Goal: Transaction & Acquisition: Book appointment/travel/reservation

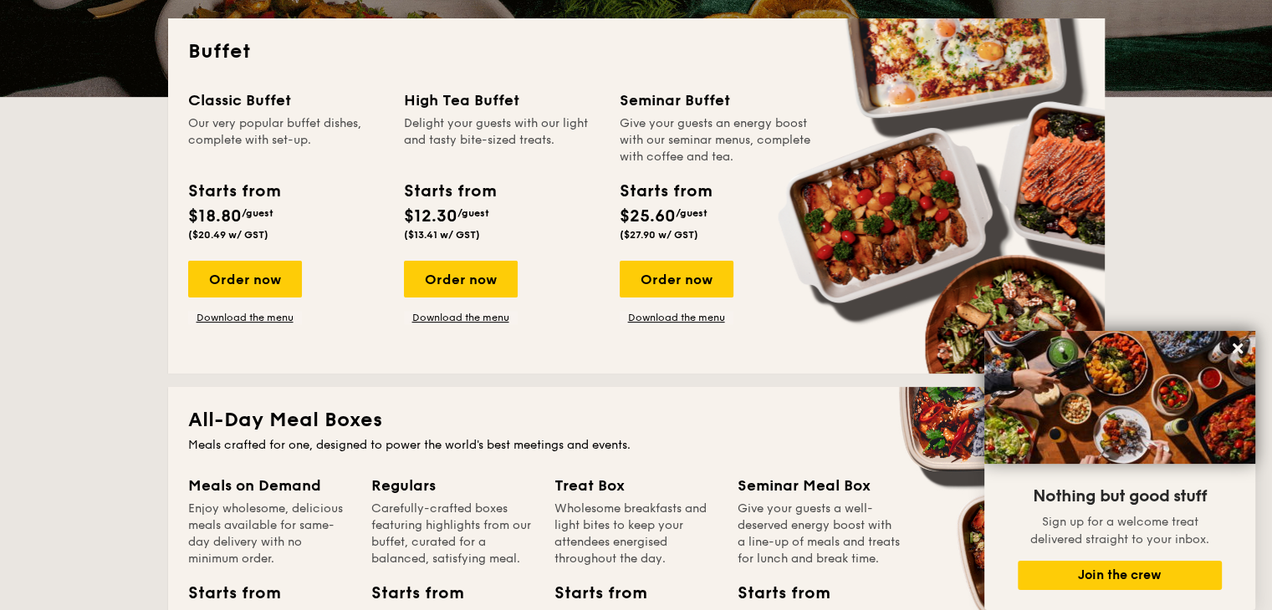
scroll to position [334, 0]
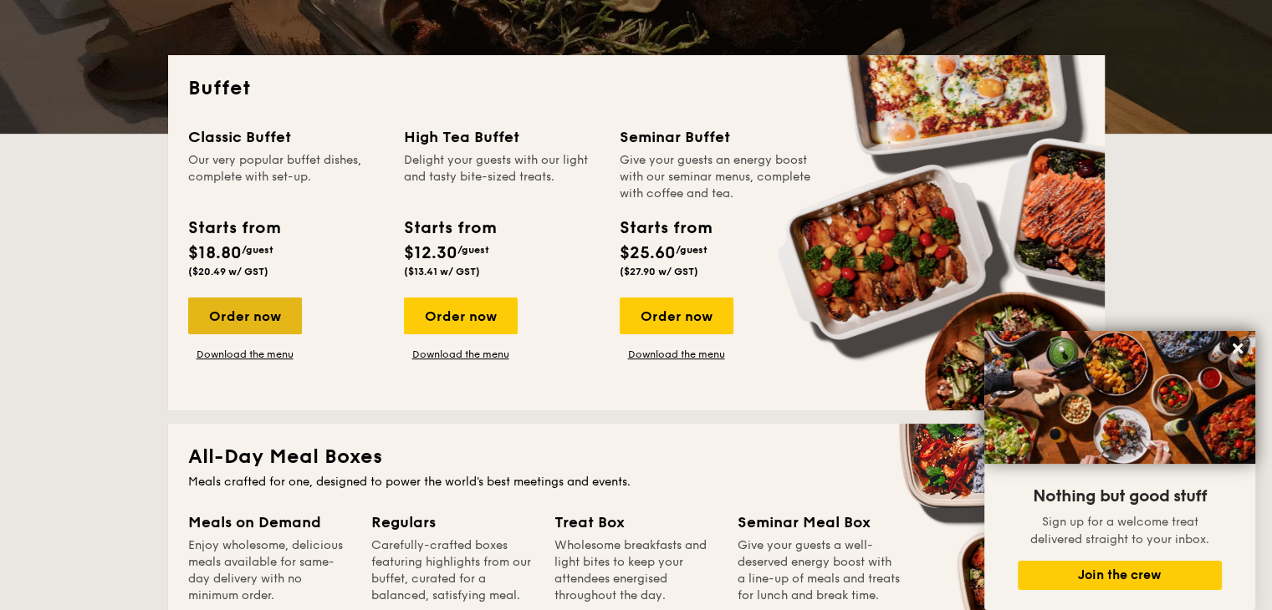
click at [262, 319] on div "Order now" at bounding box center [245, 316] width 114 height 37
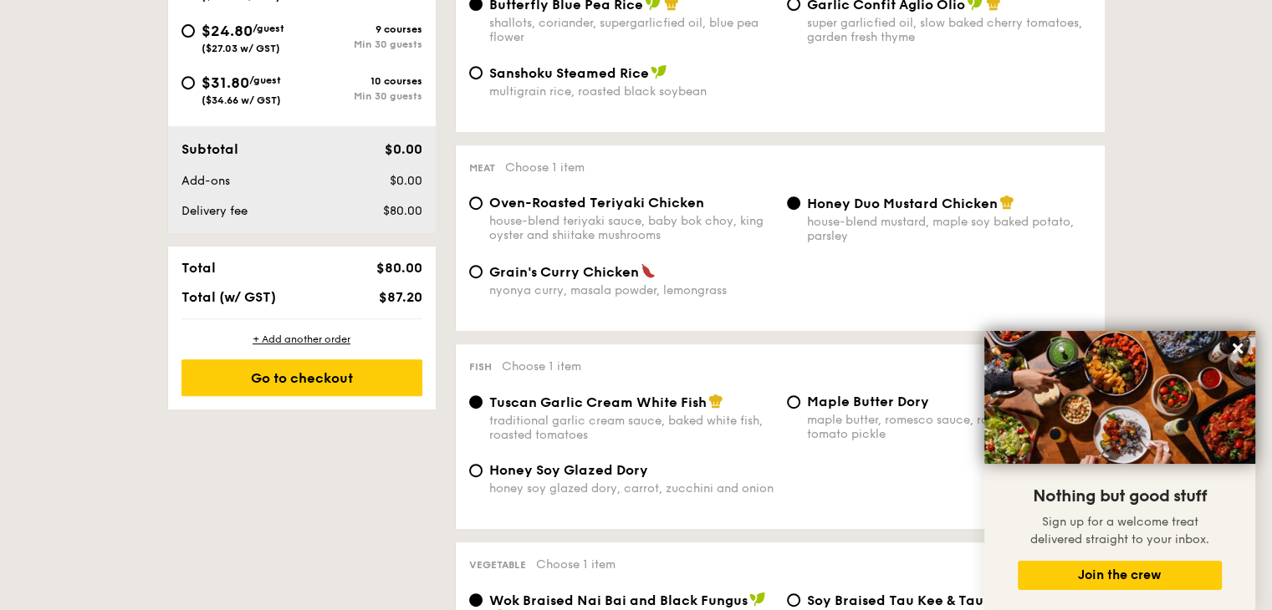
scroll to position [836, 0]
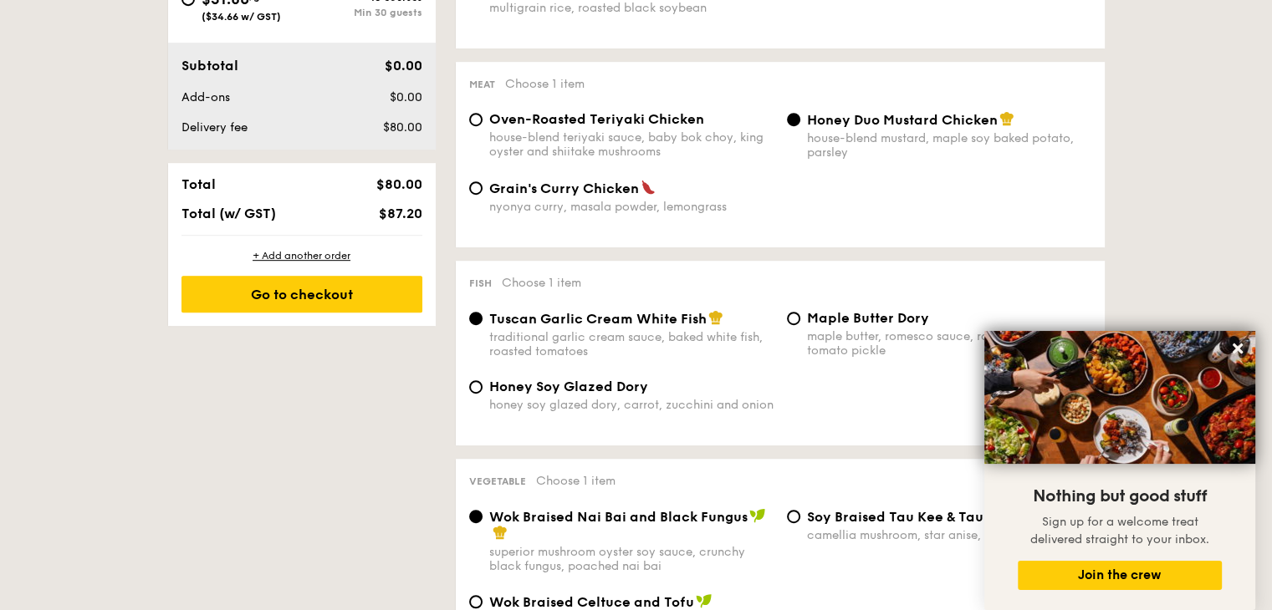
click at [615, 191] on span "Grain's Curry Chicken" at bounding box center [564, 189] width 150 height 16
click at [482, 191] on input "Grain's [PERSON_NAME] Chicken nyonya [PERSON_NAME], masala powder, lemongrass" at bounding box center [475, 187] width 13 height 13
radio input "true"
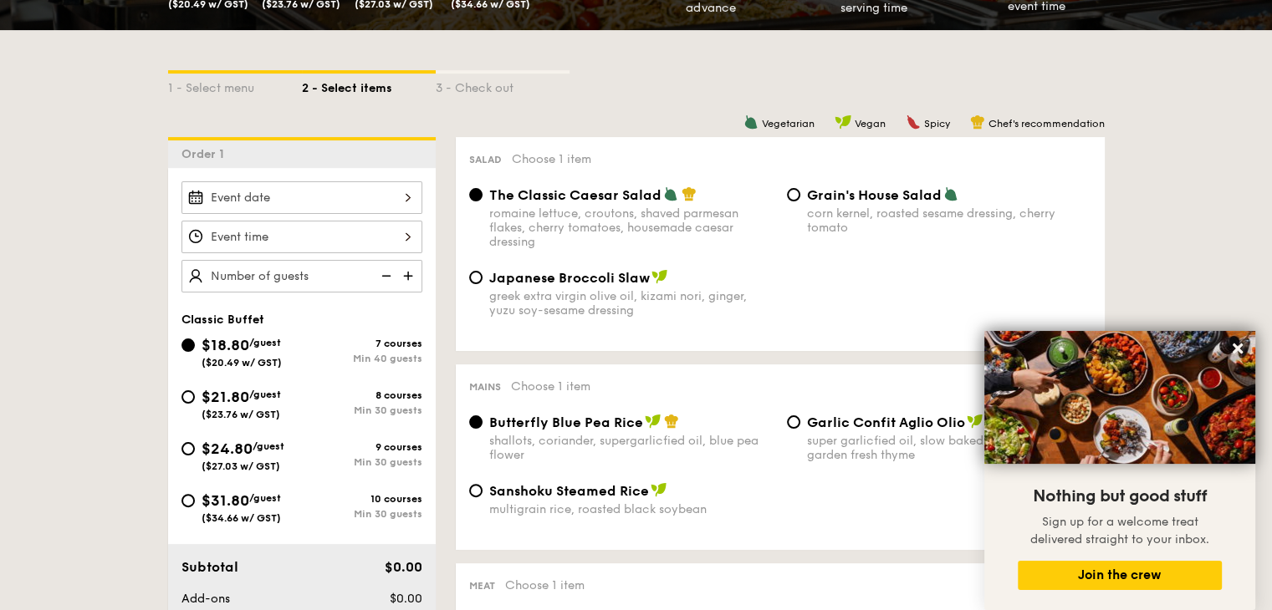
scroll to position [0, 0]
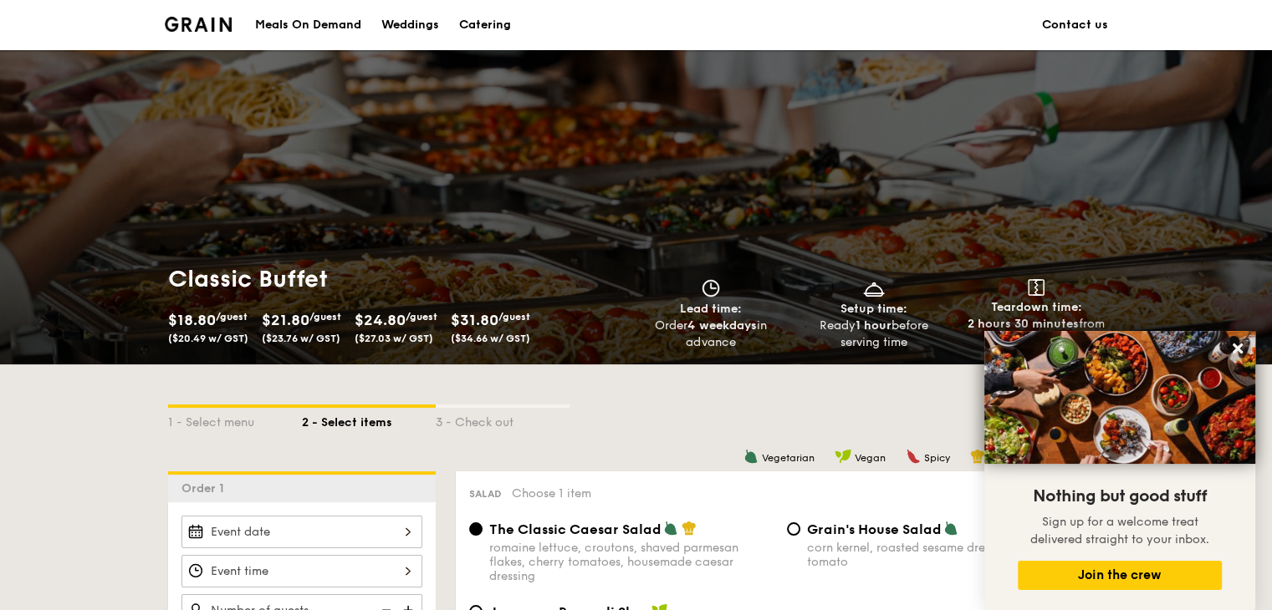
click at [194, 26] on img at bounding box center [199, 24] width 68 height 15
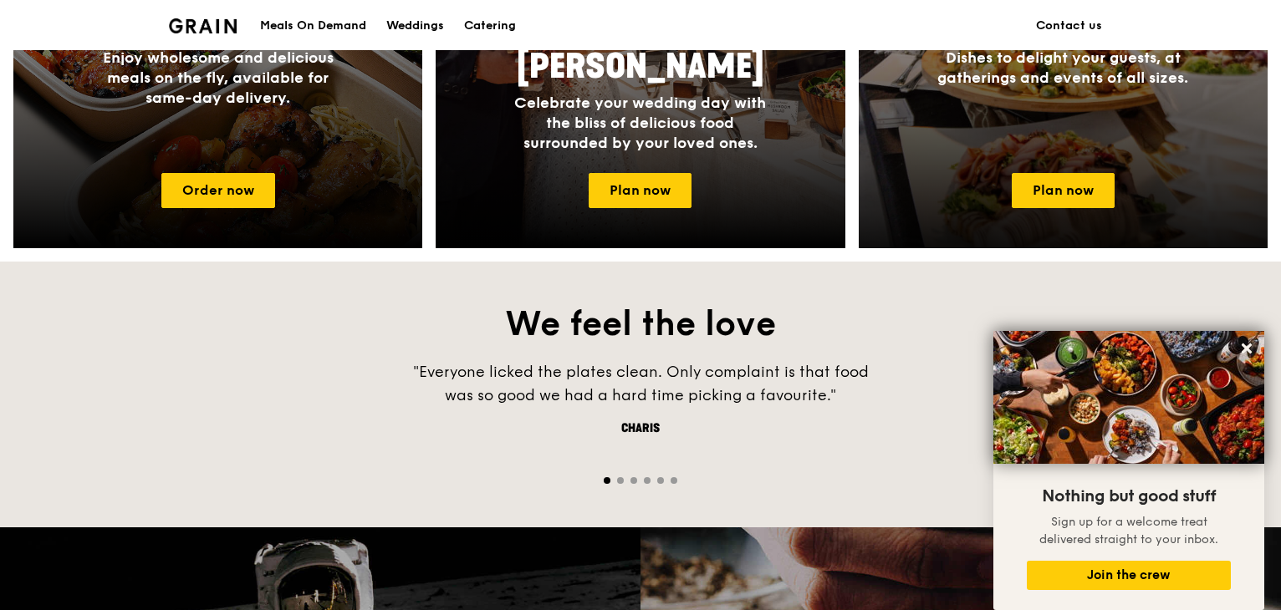
scroll to position [920, 0]
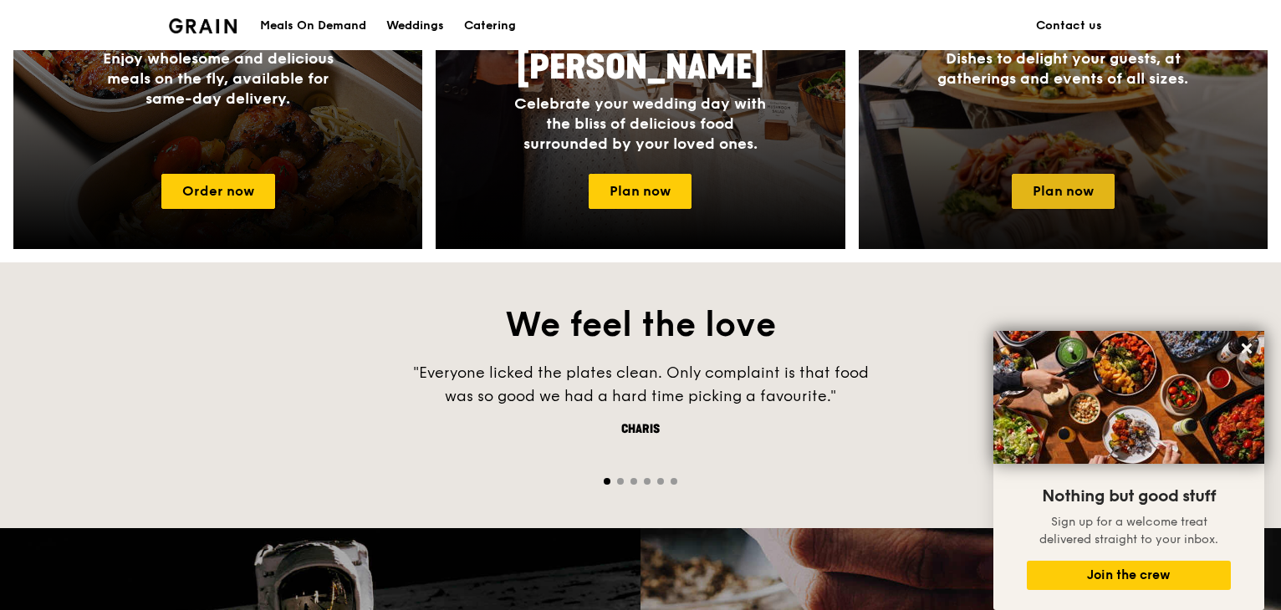
click at [1053, 186] on link "Plan now" at bounding box center [1063, 191] width 103 height 35
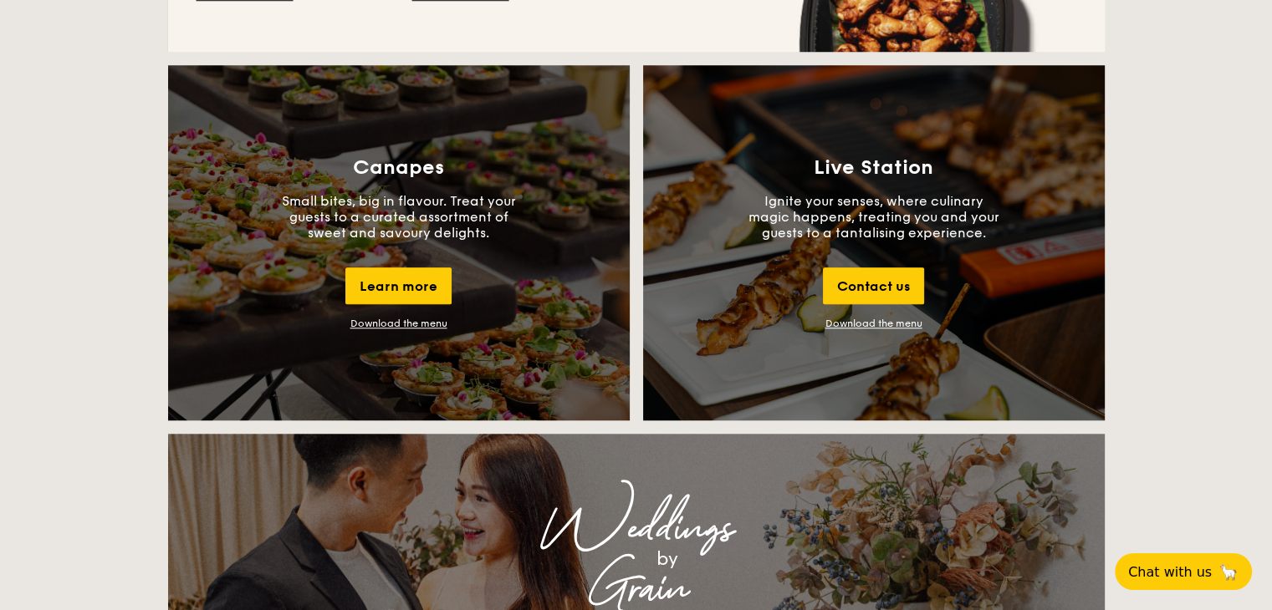
scroll to position [1589, 0]
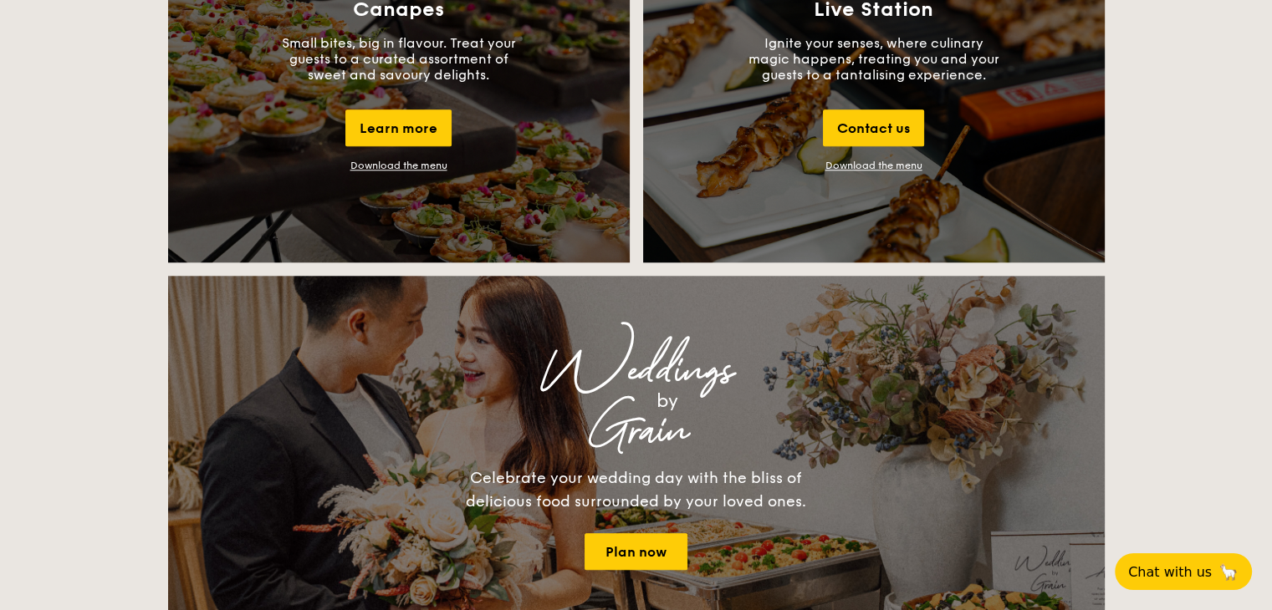
click at [859, 168] on link "Download the menu" at bounding box center [873, 166] width 97 height 12
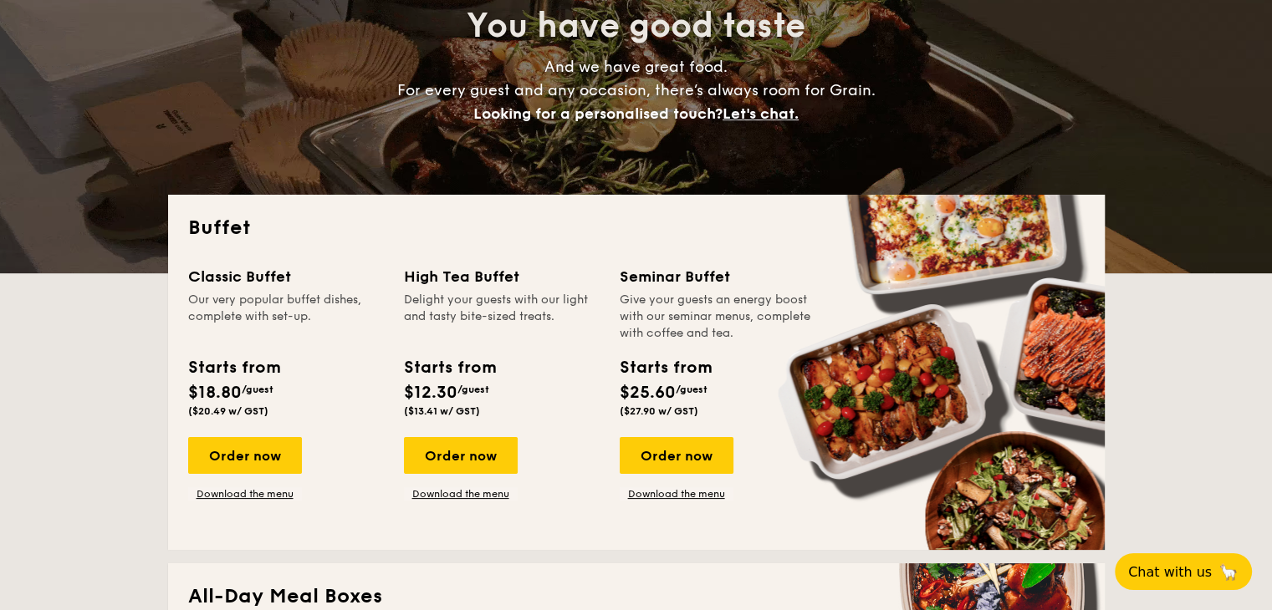
scroll to position [167, 0]
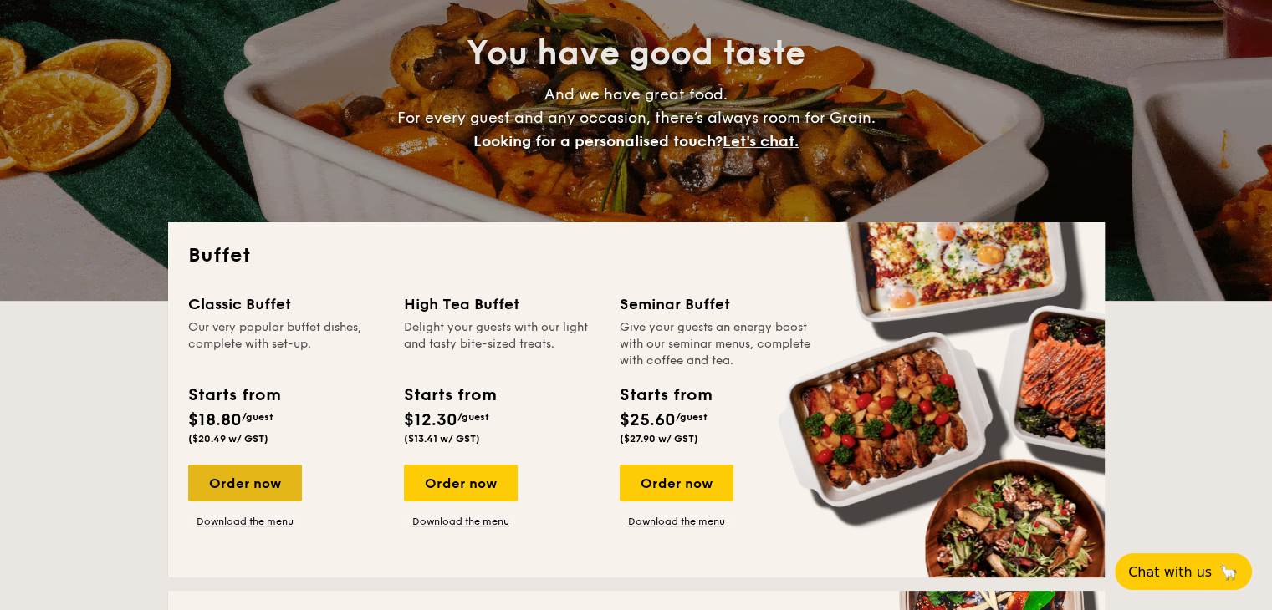
click at [237, 469] on div "Order now" at bounding box center [245, 483] width 114 height 37
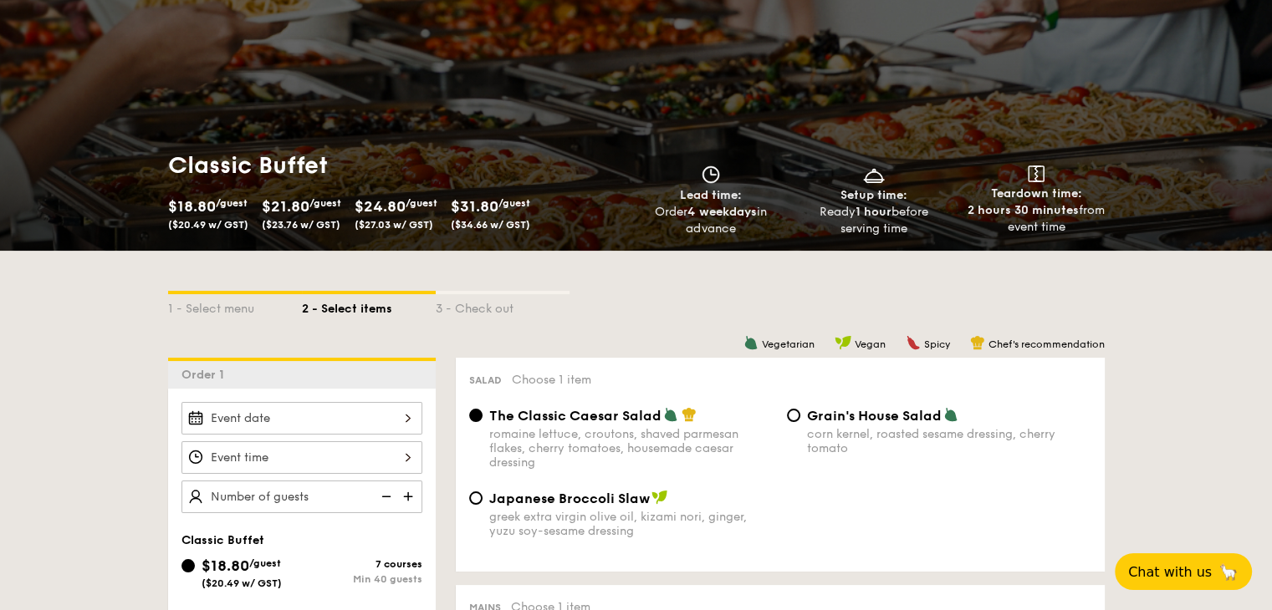
scroll to position [167, 0]
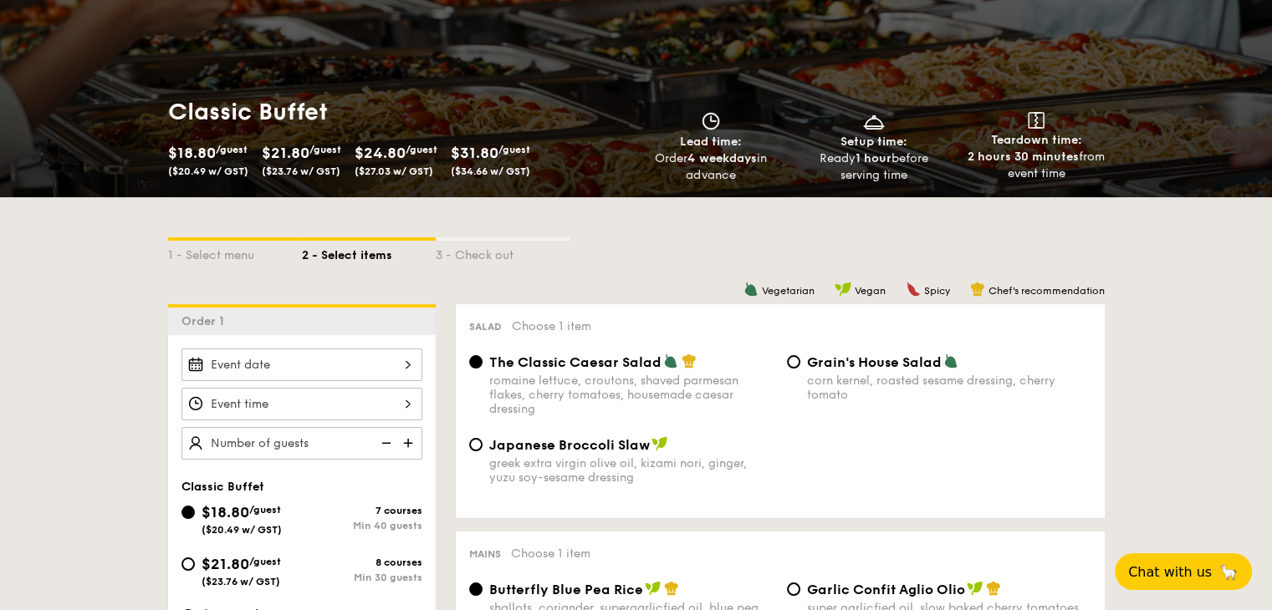
click at [383, 370] on div at bounding box center [301, 365] width 241 height 33
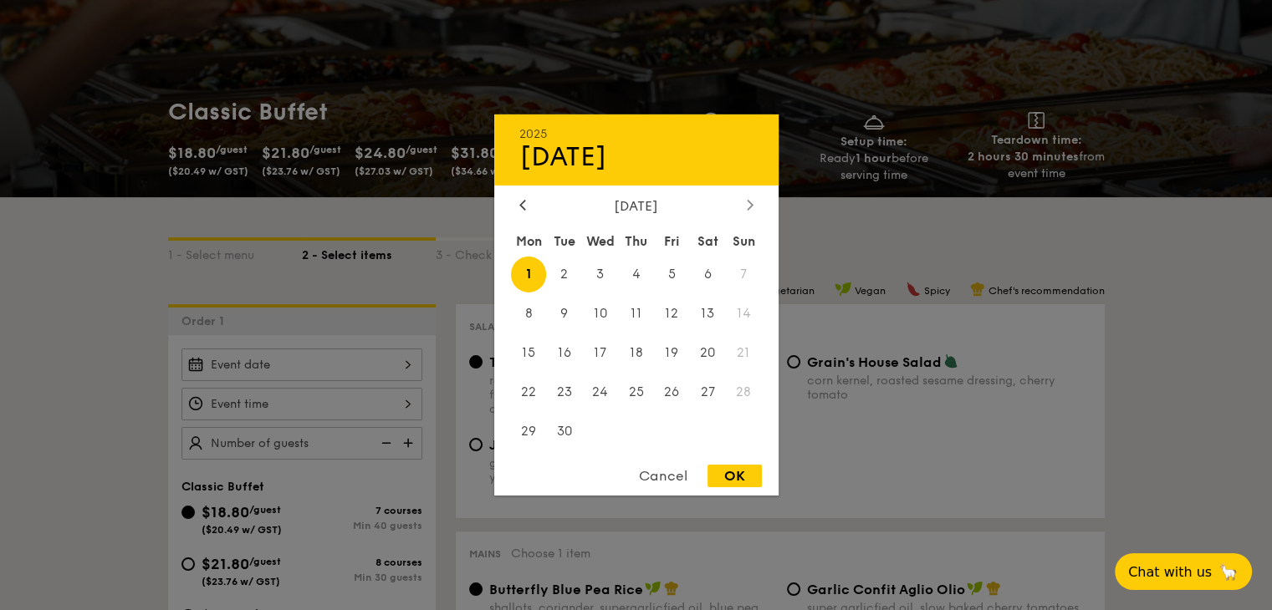
click at [749, 198] on div at bounding box center [749, 206] width 15 height 16
click at [597, 280] on span "1" at bounding box center [600, 275] width 36 height 36
click at [736, 477] on div "OK" at bounding box center [734, 476] width 54 height 23
type input "Oct 01, 2025"
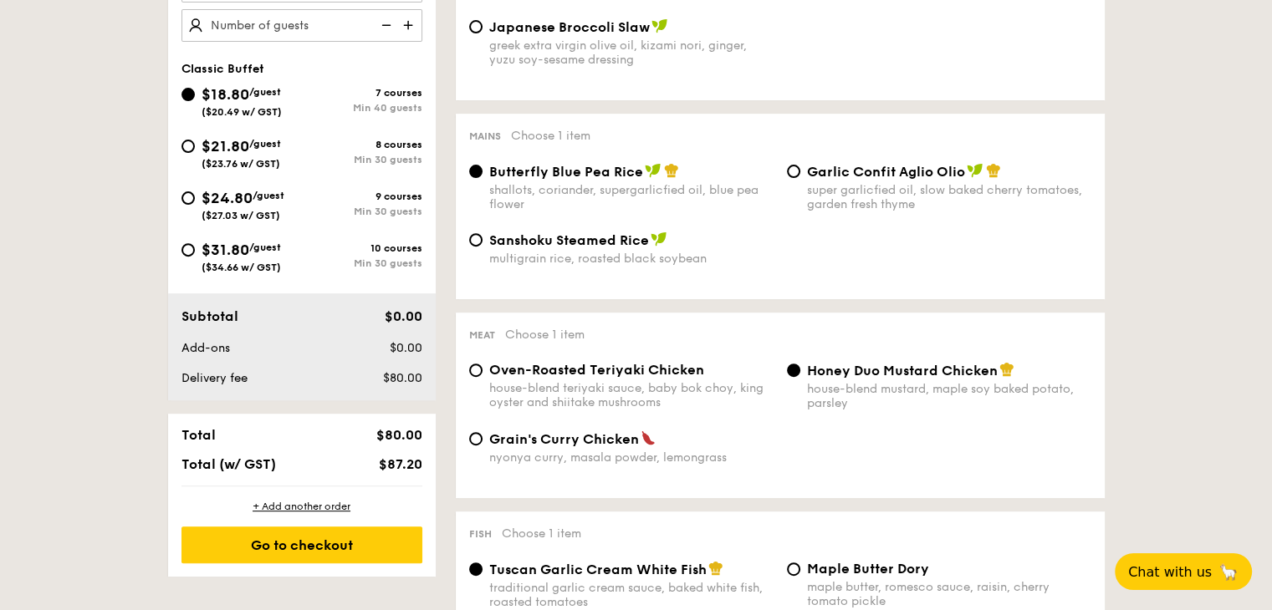
scroll to position [669, 0]
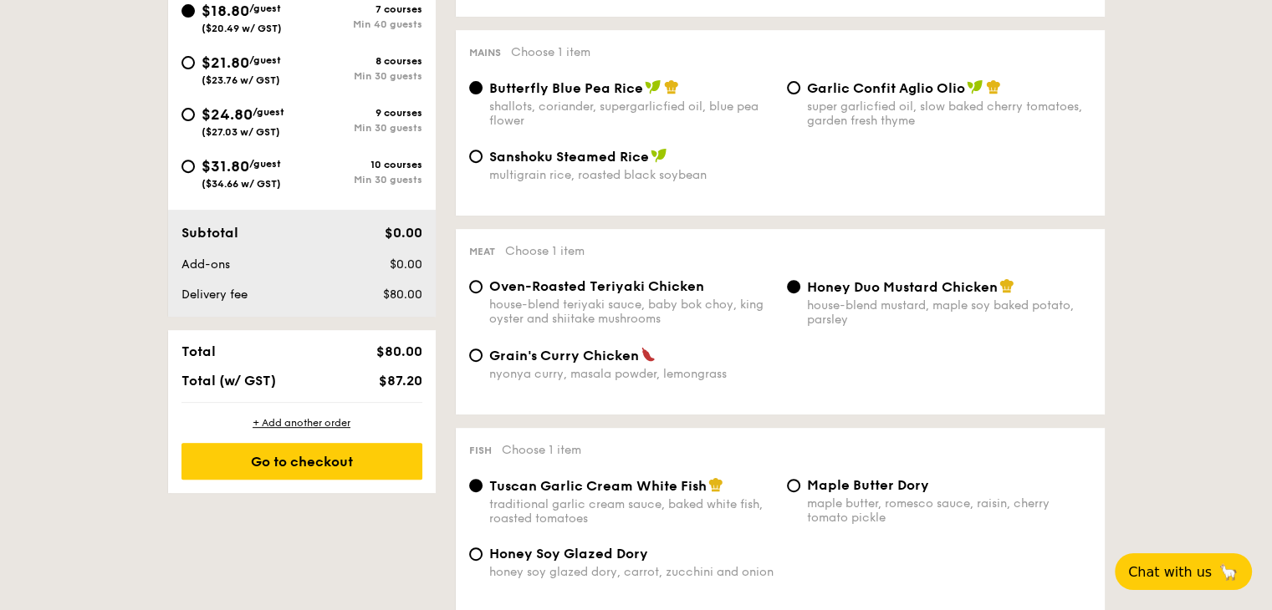
click at [591, 352] on div "Grain's Curry Chicken" at bounding box center [631, 355] width 284 height 17
click at [482, 352] on input "Grain's [PERSON_NAME] Chicken nyonya [PERSON_NAME], masala powder, lemongrass" at bounding box center [475, 355] width 13 height 13
radio input "true"
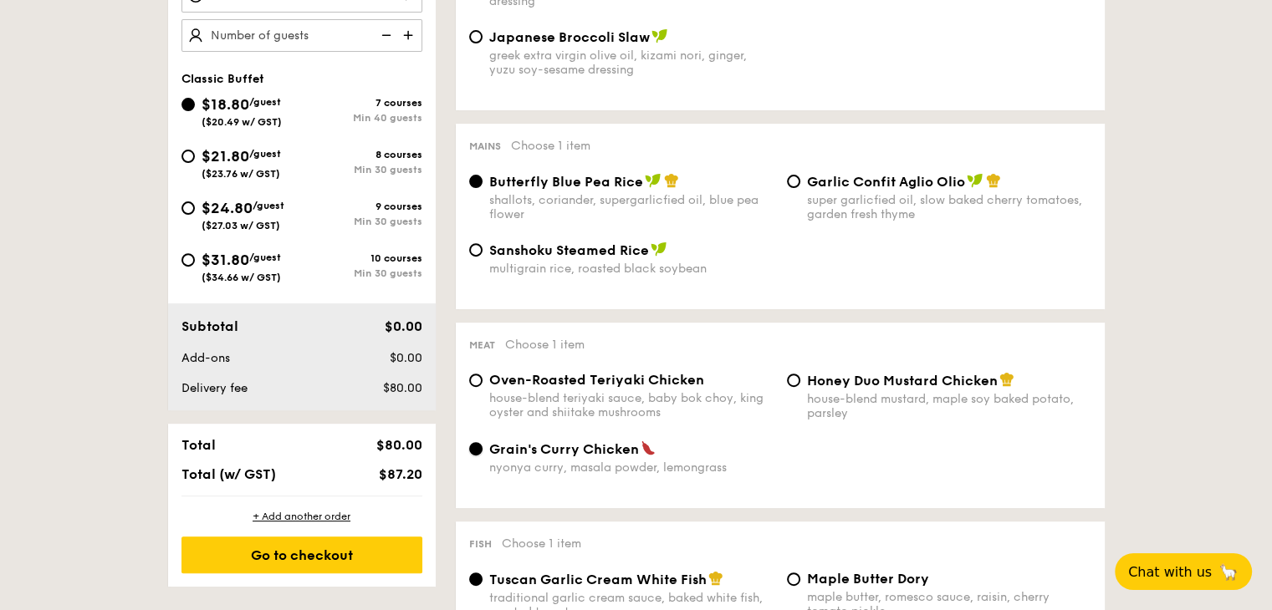
scroll to position [418, 0]
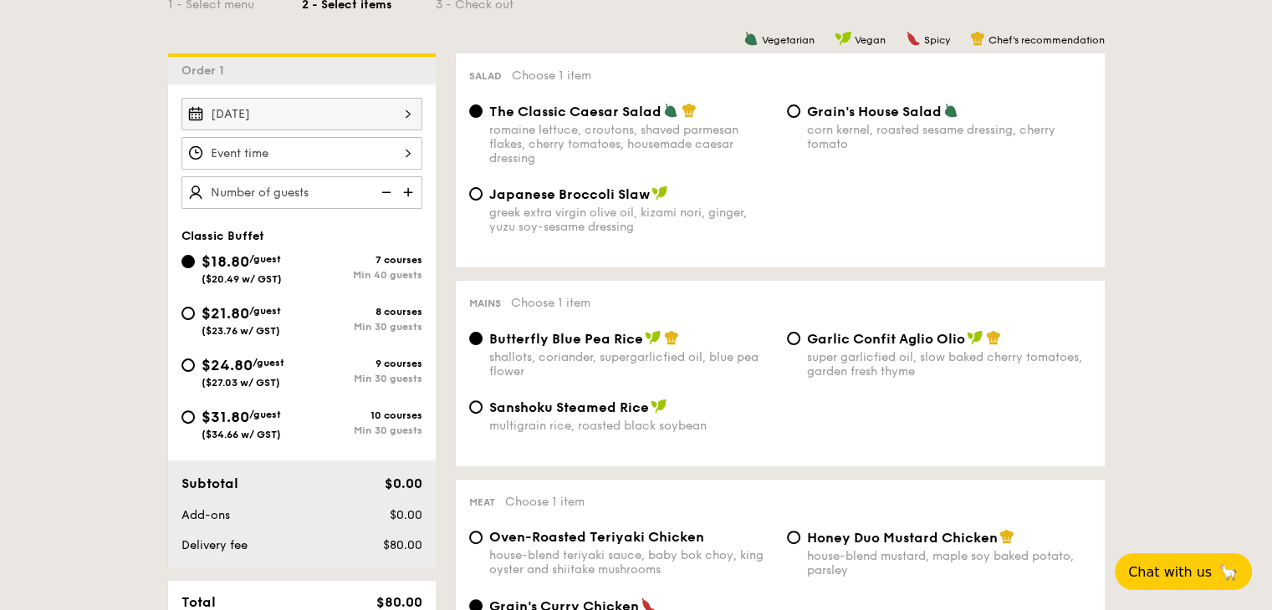
click at [249, 308] on span "$21.80" at bounding box center [225, 313] width 48 height 18
click at [195, 308] on input "$21.80 /guest ($23.76 w/ GST) 8 courses Min 30 guests" at bounding box center [187, 313] width 13 height 13
radio input "true"
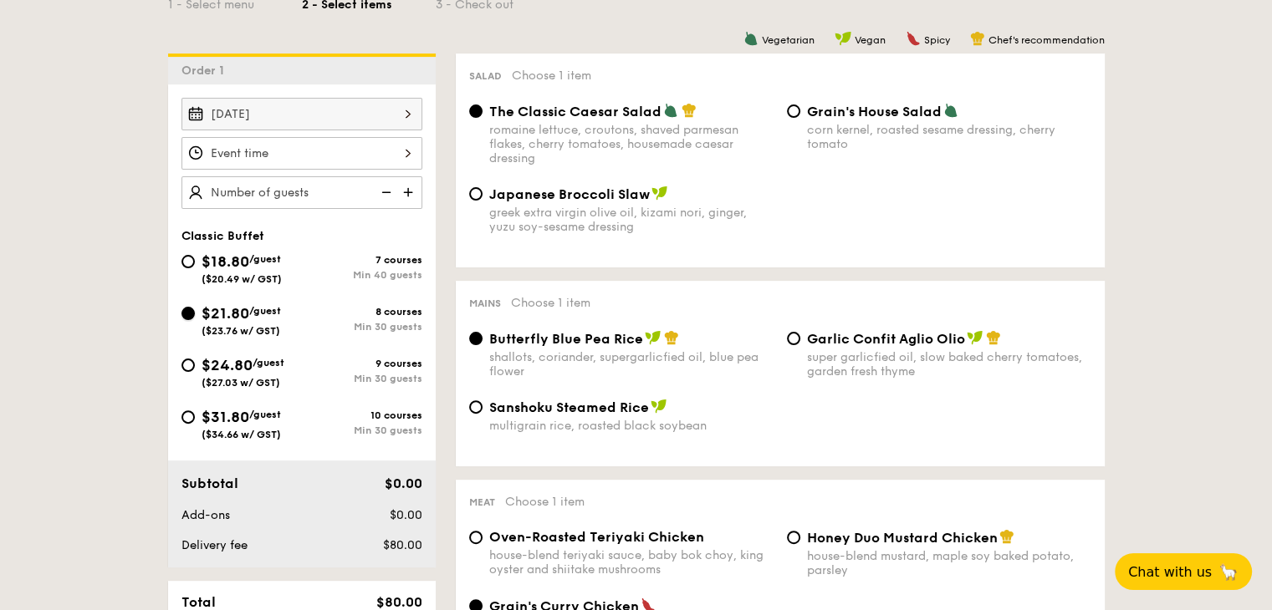
radio input "true"
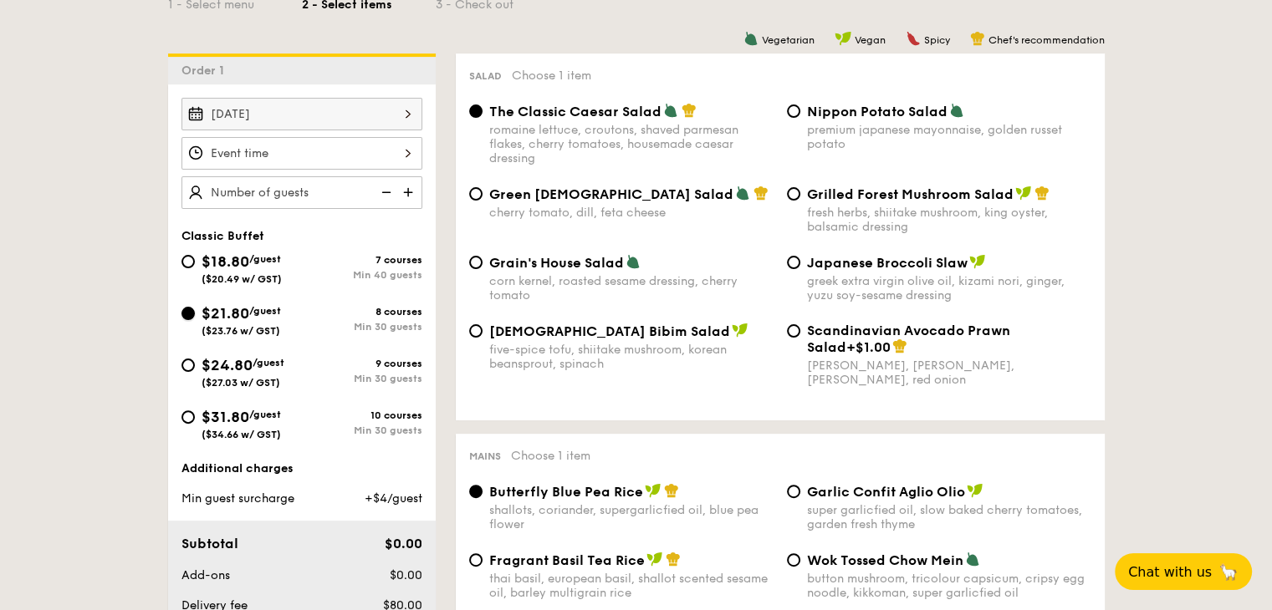
scroll to position [334, 0]
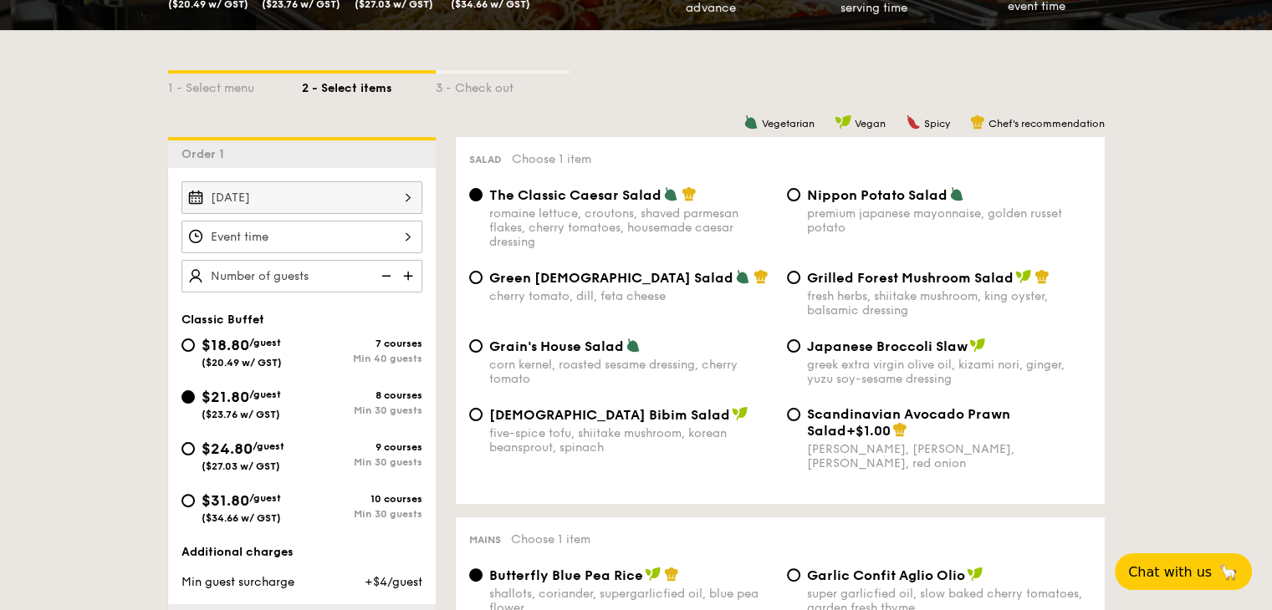
click at [914, 282] on span "Grilled Forest Mushroom Salad" at bounding box center [910, 278] width 207 height 16
click at [800, 282] on input "Grilled Forest Mushroom Salad fresh herbs, shiitake mushroom, king oyster, bals…" at bounding box center [793, 277] width 13 height 13
radio input "true"
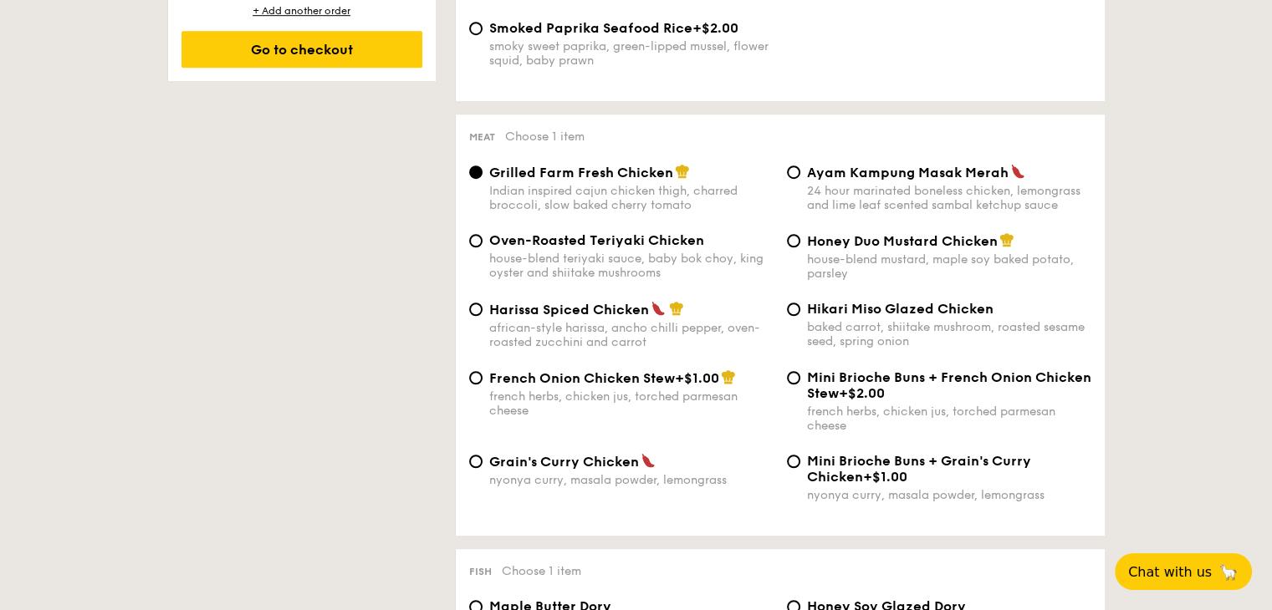
scroll to position [1171, 0]
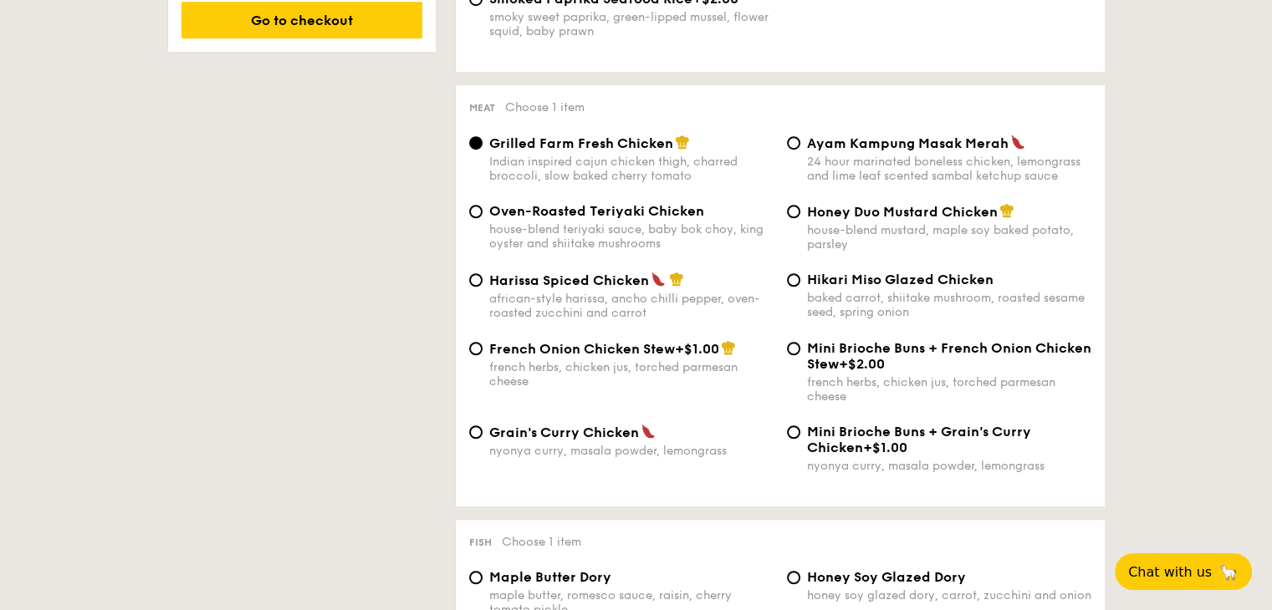
click at [558, 441] on span "Grain's Curry Chicken" at bounding box center [564, 433] width 150 height 16
click at [482, 439] on input "Grain's [PERSON_NAME] Chicken nyonya [PERSON_NAME], masala powder, lemongrass" at bounding box center [475, 432] width 13 height 13
radio input "true"
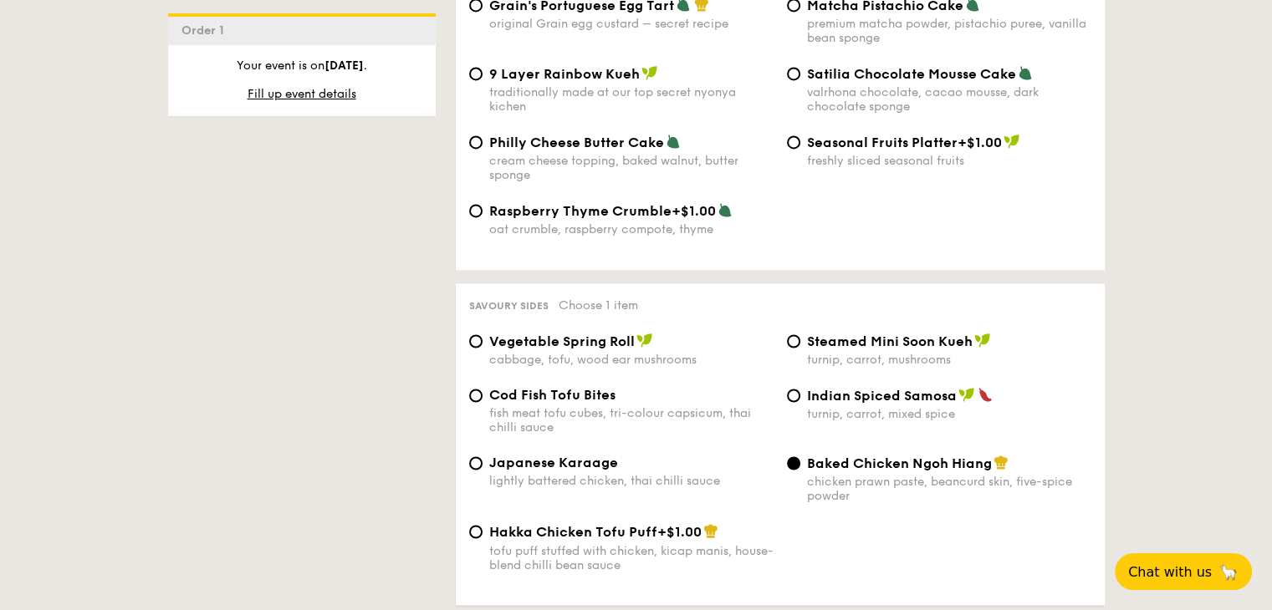
scroll to position [2676, 0]
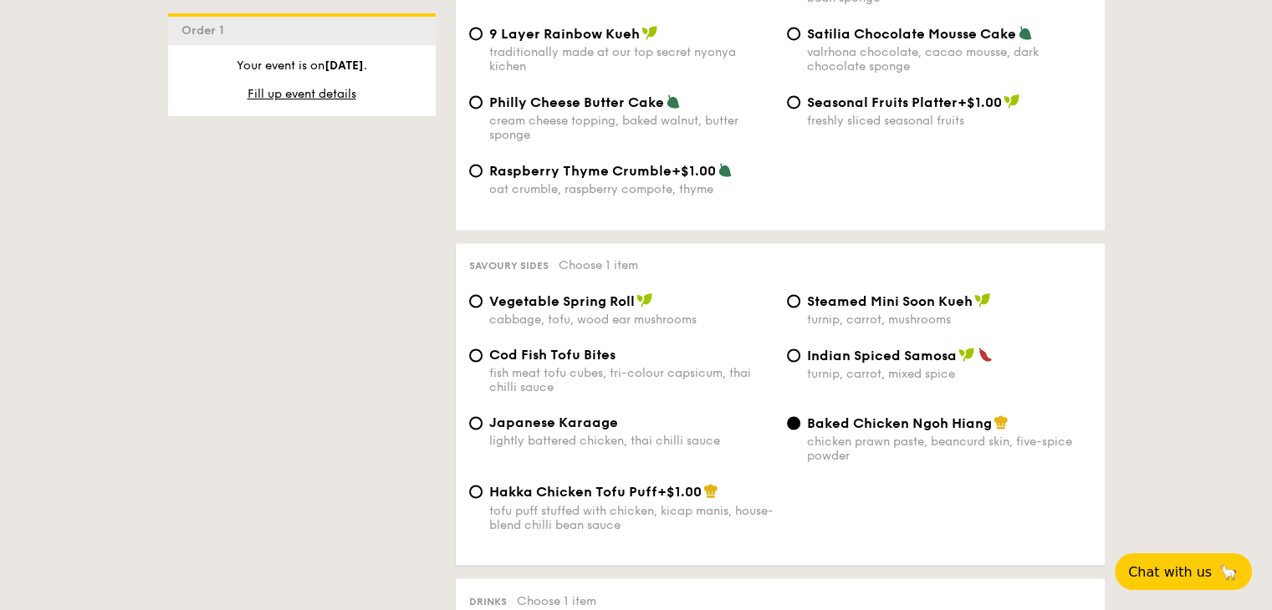
click at [850, 309] on span "Steamed Mini Soon Kueh" at bounding box center [890, 301] width 166 height 16
click at [800, 308] on input "Steamed Mini Soon Kueh turnip, carrot, mushrooms" at bounding box center [793, 300] width 13 height 13
radio input "true"
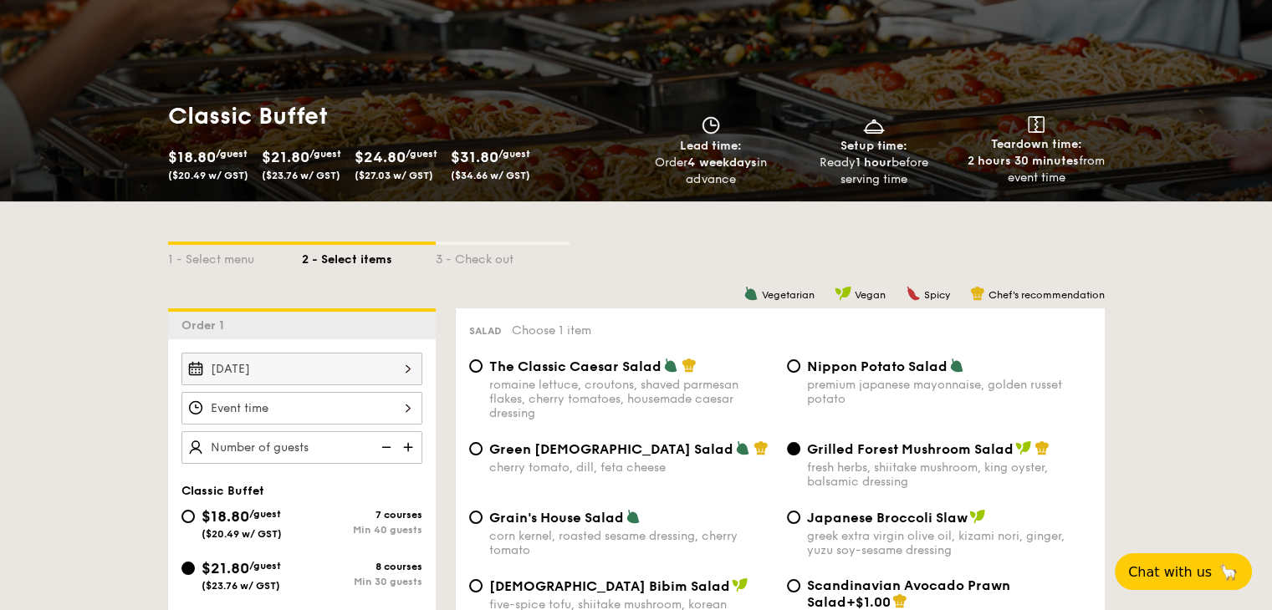
scroll to position [251, 0]
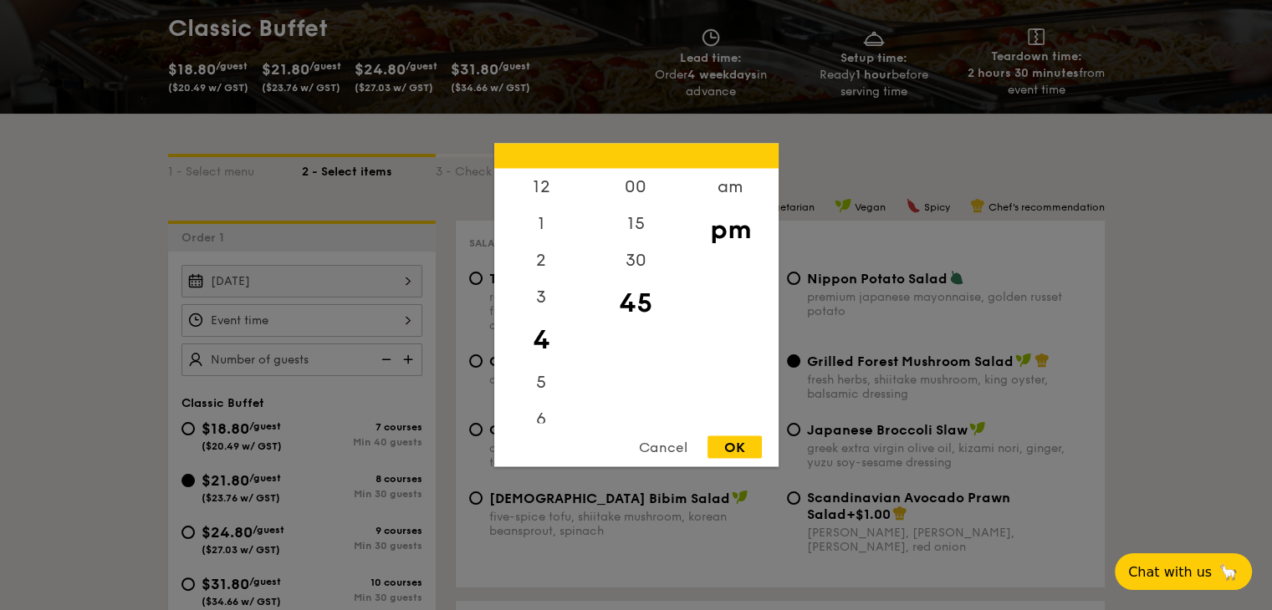
click at [413, 322] on div "12 1 2 3 4 5 6 7 8 9 10 11 00 15 30 45 am pm Cancel OK" at bounding box center [301, 320] width 241 height 33
click at [548, 191] on div "12" at bounding box center [541, 193] width 94 height 48
click at [630, 190] on div "00" at bounding box center [636, 193] width 94 height 48
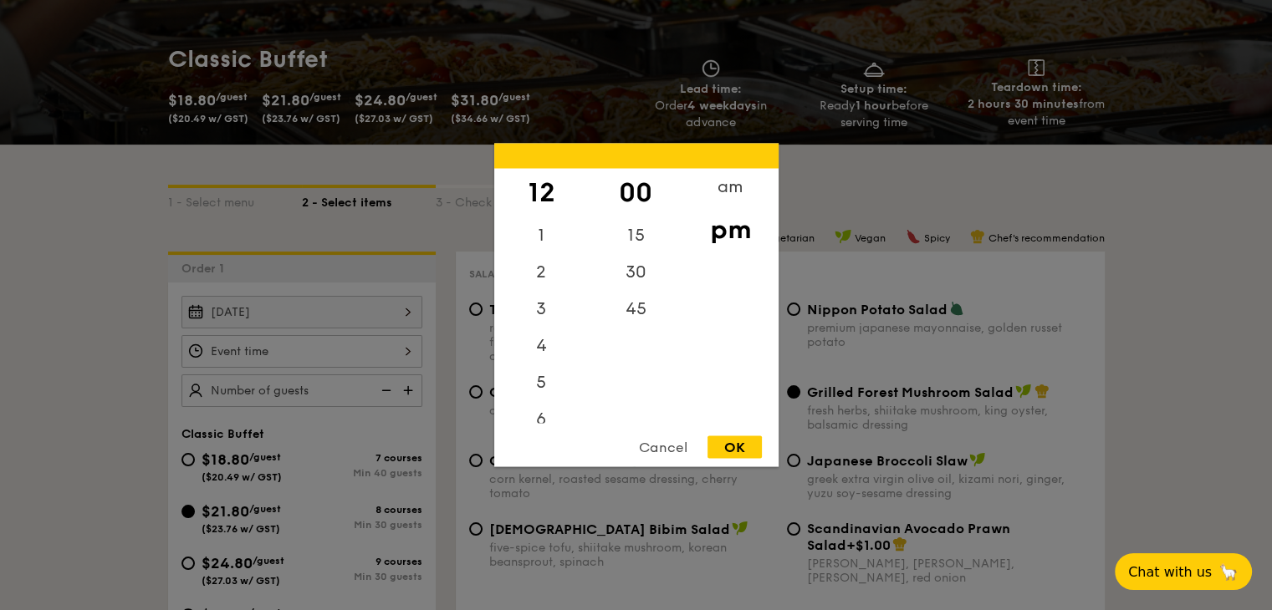
scroll to position [167, 0]
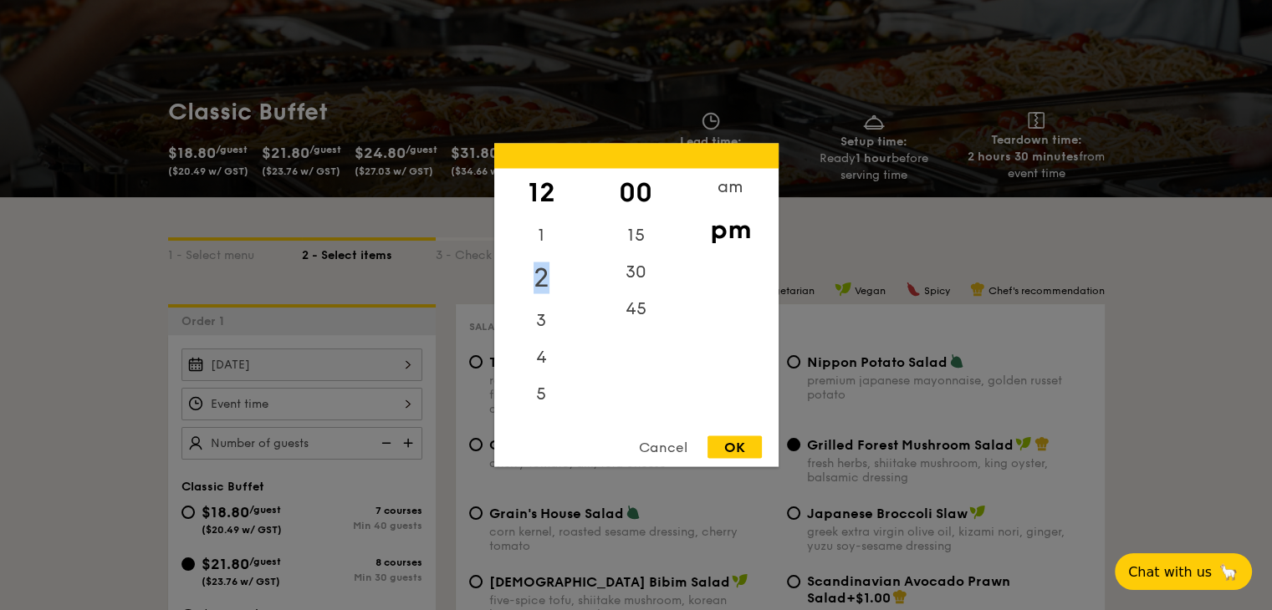
drag, startPoint x: 545, startPoint y: 229, endPoint x: 533, endPoint y: 281, distance: 53.1
click at [541, 268] on div "12 1 2 3 4 5 6 7 8 9 10 11" at bounding box center [541, 296] width 94 height 255
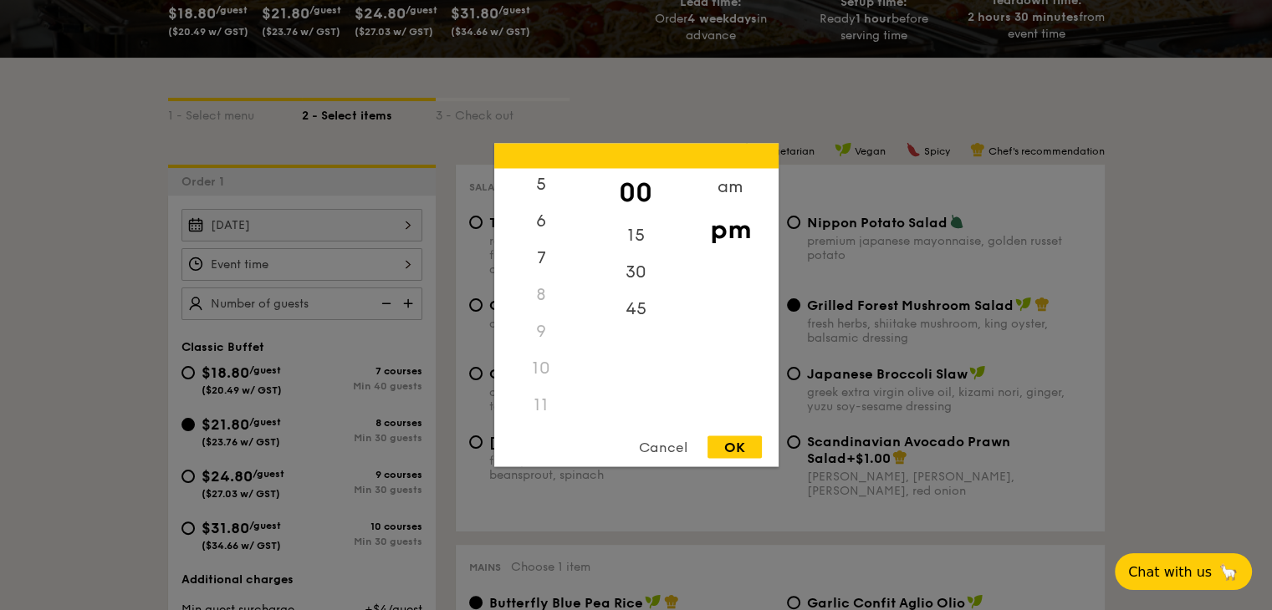
scroll to position [418, 0]
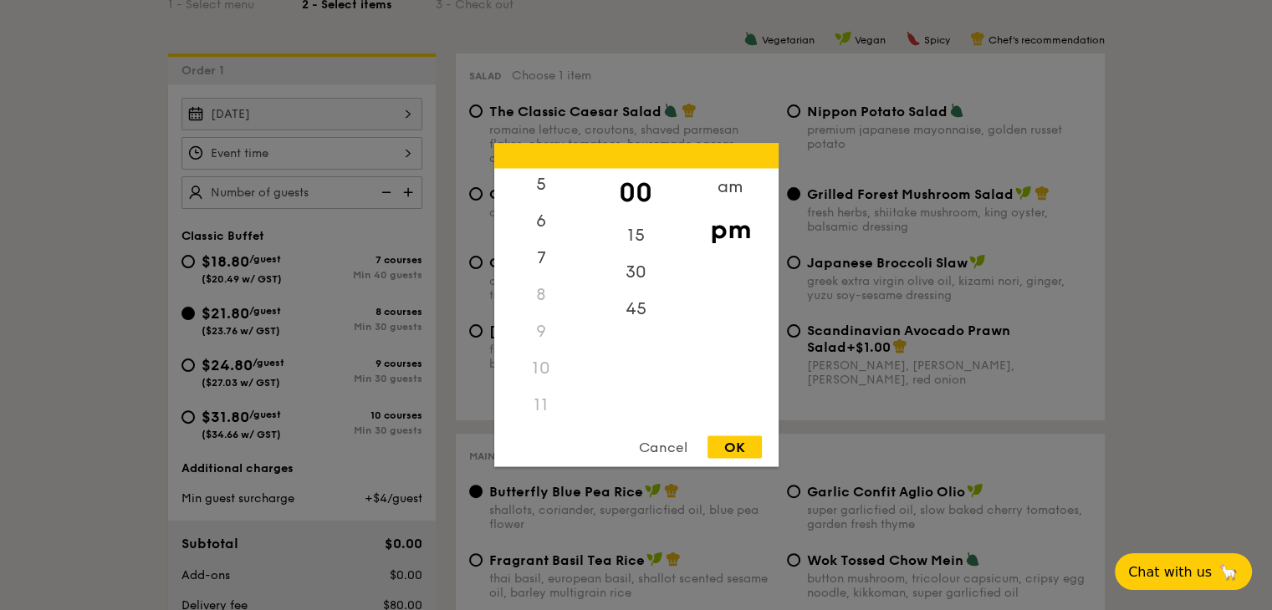
click at [541, 398] on div "11" at bounding box center [541, 405] width 94 height 37
click at [539, 408] on div "11" at bounding box center [541, 405] width 94 height 37
drag, startPoint x: 547, startPoint y: 384, endPoint x: 548, endPoint y: 365, distance: 18.4
click at [547, 382] on div "10" at bounding box center [541, 368] width 94 height 37
click at [716, 191] on div "am" at bounding box center [730, 193] width 94 height 48
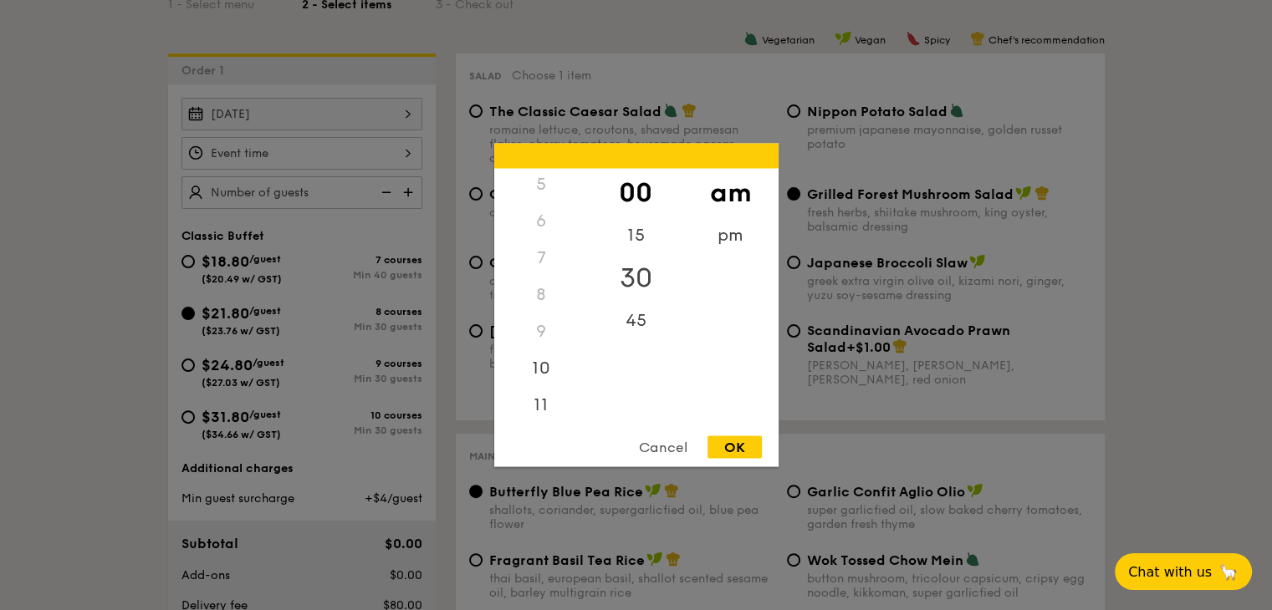
scroll to position [186, 0]
click at [638, 309] on div "45" at bounding box center [636, 315] width 94 height 48
click at [549, 401] on div "11" at bounding box center [541, 411] width 94 height 48
click at [726, 443] on div "OK" at bounding box center [734, 447] width 54 height 23
type input "11:45AM"
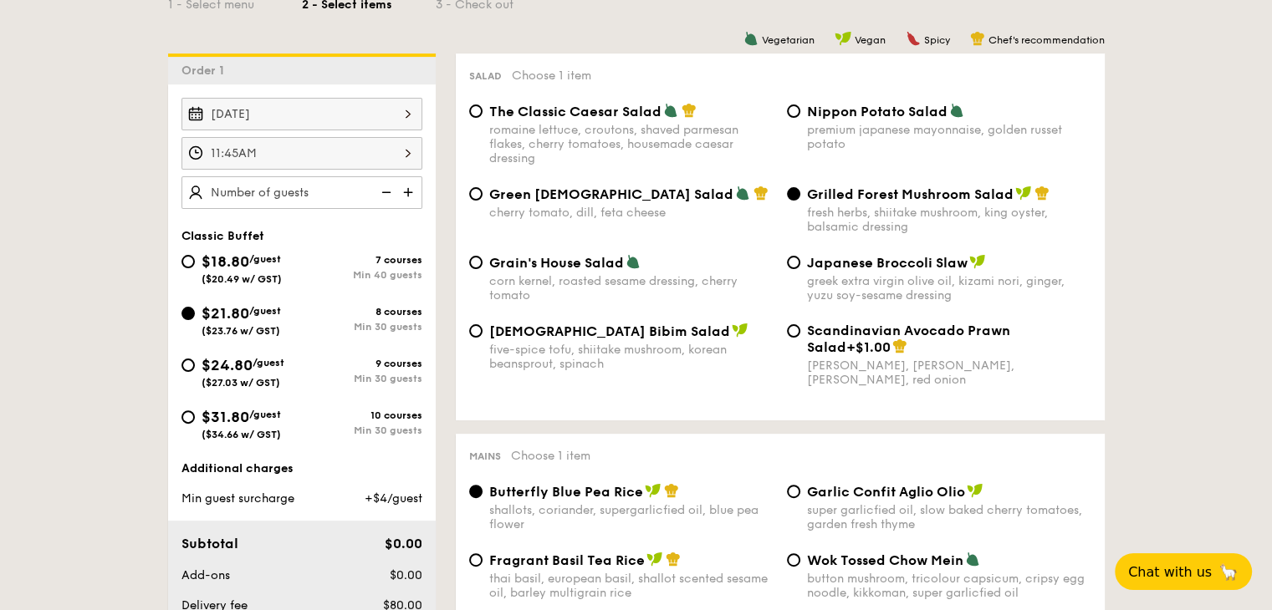
click at [408, 191] on img at bounding box center [409, 192] width 25 height 32
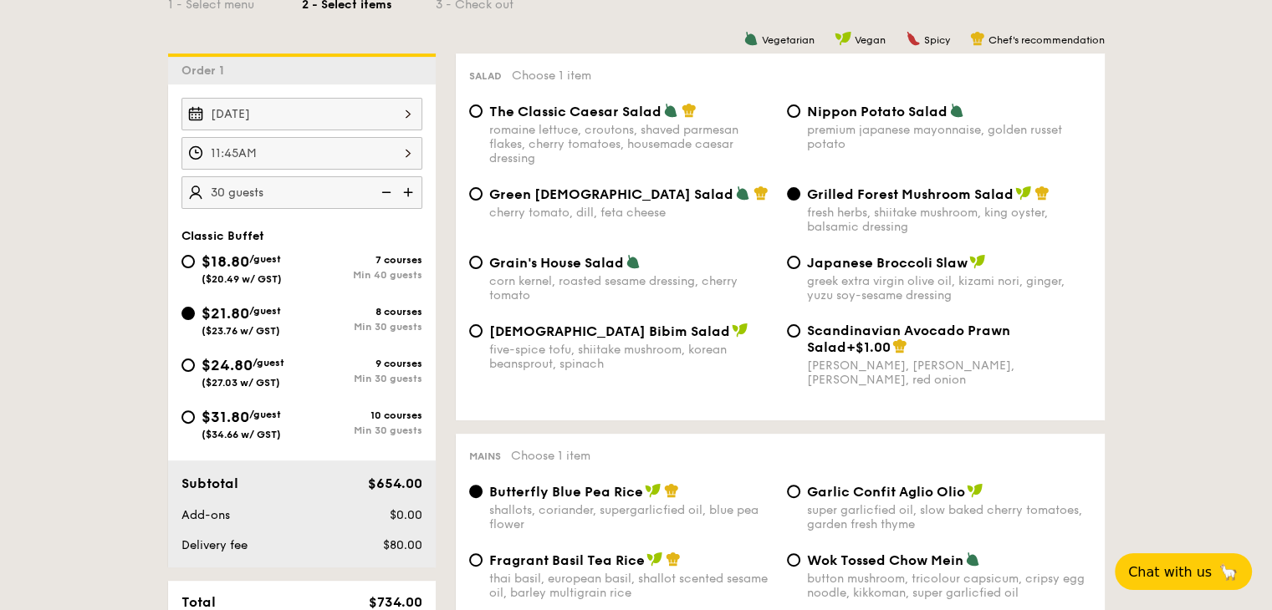
click at [408, 191] on img at bounding box center [409, 192] width 25 height 32
type input "45 guests"
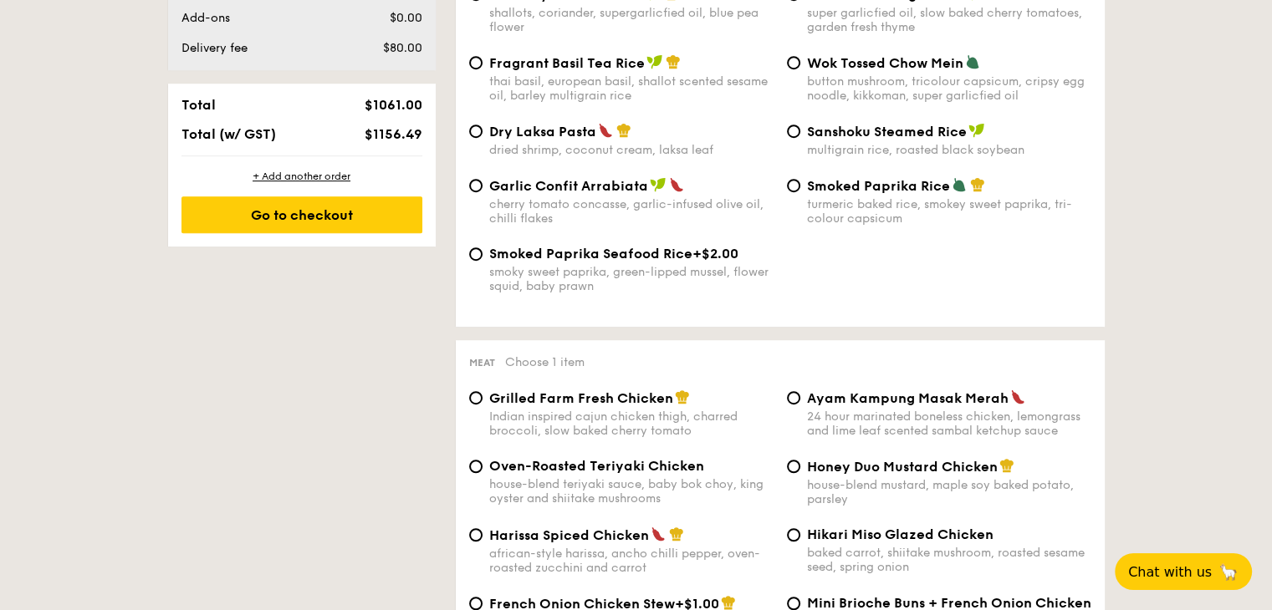
scroll to position [920, 0]
